Goal: Find specific page/section: Find specific page/section

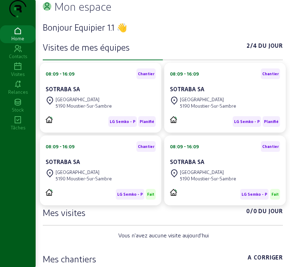
click at [22, 71] on icon at bounding box center [18, 66] width 36 height 9
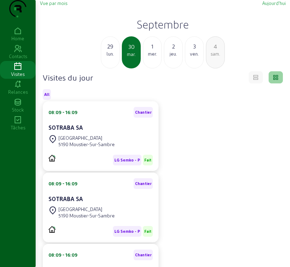
click at [169, 57] on div "jeu." at bounding box center [173, 54] width 18 height 6
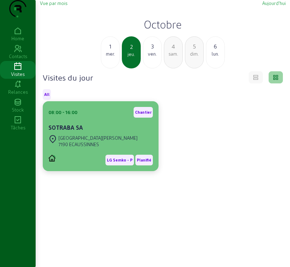
click at [92, 147] on div "7190 ECAUSSINNES" at bounding box center [97, 144] width 79 height 6
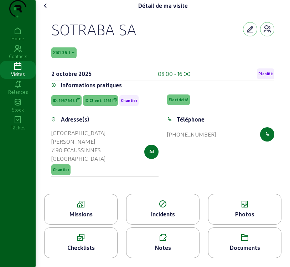
scroll to position [2, 0]
click at [237, 217] on div "Photos" at bounding box center [244, 214] width 73 height 9
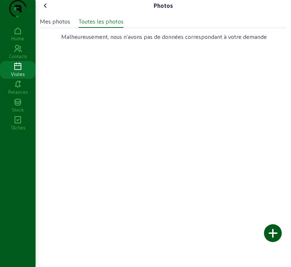
click at [237, 217] on div "Photos Mes photos Toutes les photos Malheureusement, nous n'avons pas de donnée…" at bounding box center [164, 133] width 256 height 267
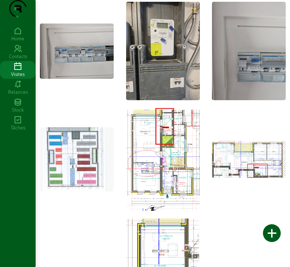
scroll to position [998, 0]
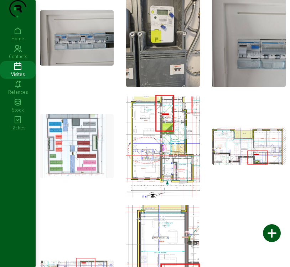
click at [74, 144] on img at bounding box center [77, 146] width 74 height 64
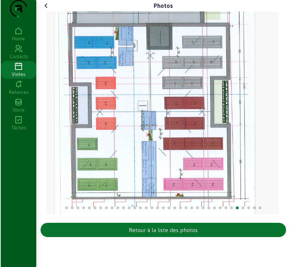
scroll to position [0, 0]
